Goal: Task Accomplishment & Management: Use online tool/utility

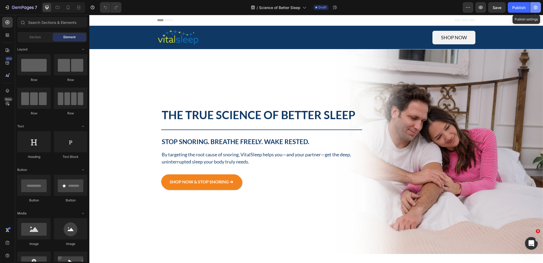
click at [536, 5] on icon "button" at bounding box center [535, 7] width 5 height 5
click at [534, 7] on icon "button" at bounding box center [535, 7] width 5 height 5
click at [536, 8] on icon "button" at bounding box center [535, 7] width 5 height 5
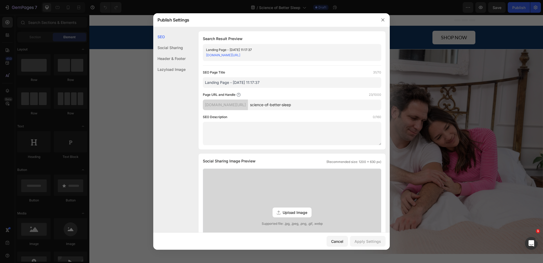
click at [171, 60] on div "Header & Footer" at bounding box center [169, 58] width 32 height 11
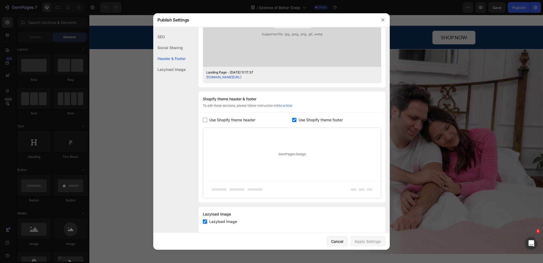
scroll to position [198, 0]
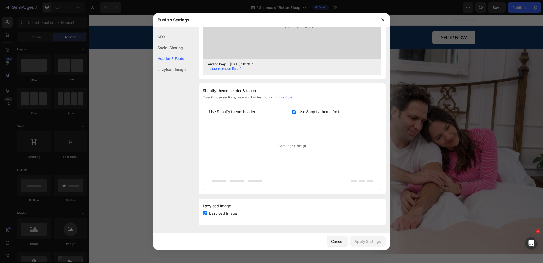
click at [212, 114] on span "Use Shopify theme header" at bounding box center [232, 111] width 46 height 6
checkbox input "true"
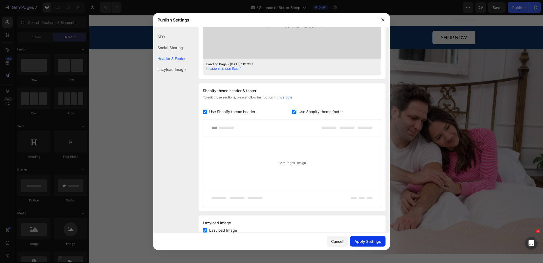
click at [374, 243] on div "Apply Settings" at bounding box center [368, 241] width 27 height 6
drag, startPoint x: 383, startPoint y: 19, endPoint x: 293, endPoint y: 5, distance: 91.7
click at [383, 19] on icon "button" at bounding box center [383, 20] width 4 height 4
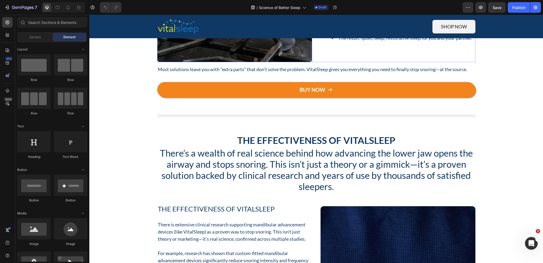
scroll to position [1247, 0]
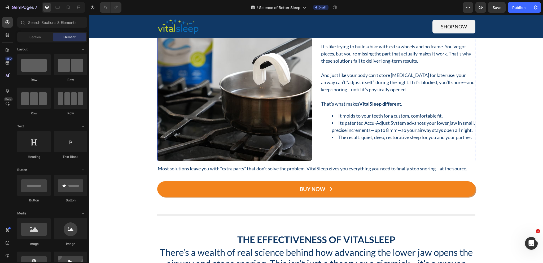
drag, startPoint x: 256, startPoint y: 110, endPoint x: 212, endPoint y: 110, distance: 43.8
click at [255, 110] on img at bounding box center [234, 58] width 155 height 207
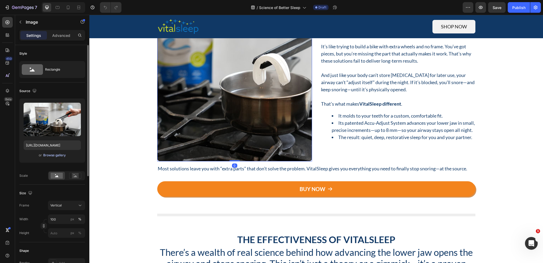
click at [62, 155] on div "Browse gallery" at bounding box center [54, 155] width 23 height 5
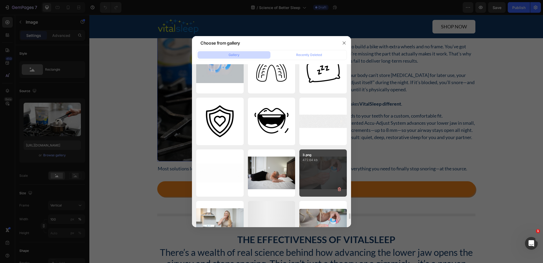
scroll to position [4335, 0]
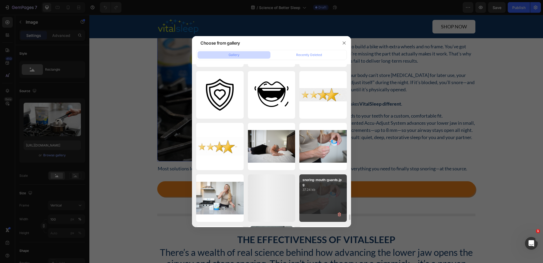
click at [317, 199] on div "snoring-mouth-guards.jpg 37.24 kb" at bounding box center [322, 197] width 47 height 47
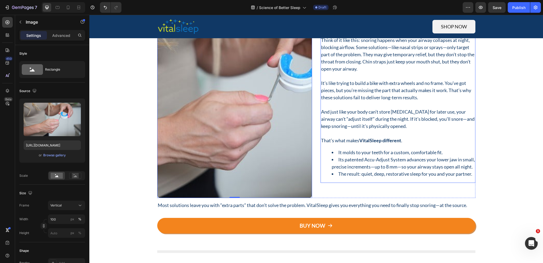
scroll to position [1167, 0]
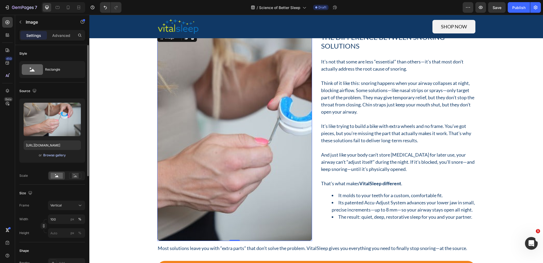
click at [53, 154] on div "Browse gallery" at bounding box center [54, 155] width 23 height 5
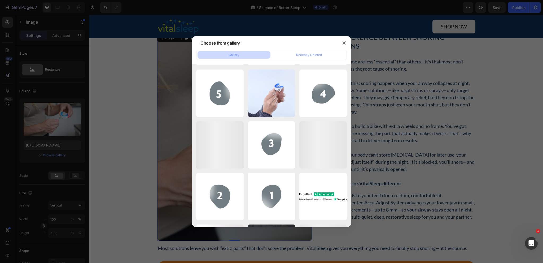
scroll to position [4725, 0]
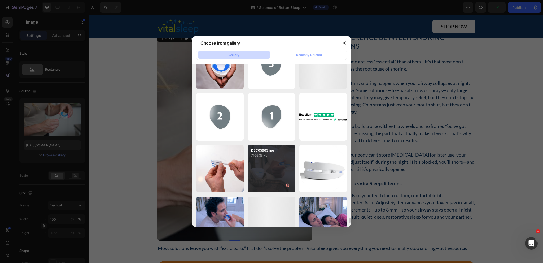
click at [271, 174] on div "DSC05663.jpg 7106.35 kb" at bounding box center [271, 168] width 47 height 47
type input "[URL][DOMAIN_NAME]"
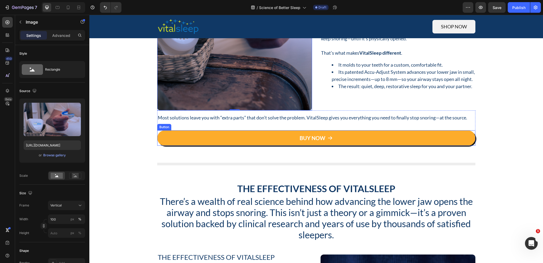
scroll to position [1300, 0]
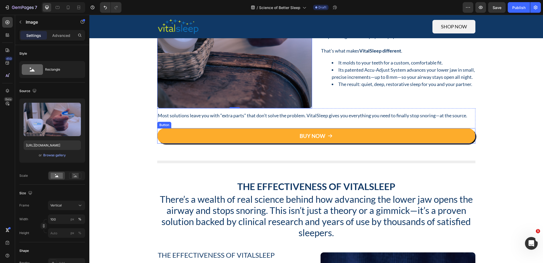
click at [249, 138] on link "BUY NOW" at bounding box center [316, 135] width 318 height 15
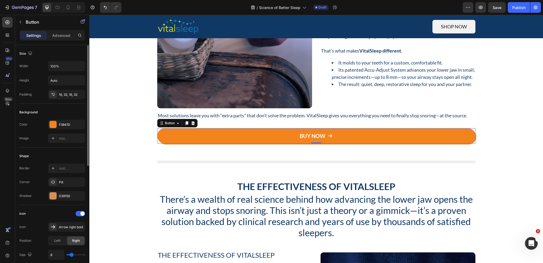
scroll to position [27, 0]
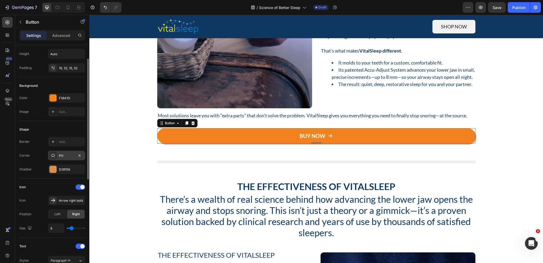
click at [70, 155] on div "Pill" at bounding box center [66, 155] width 15 height 5
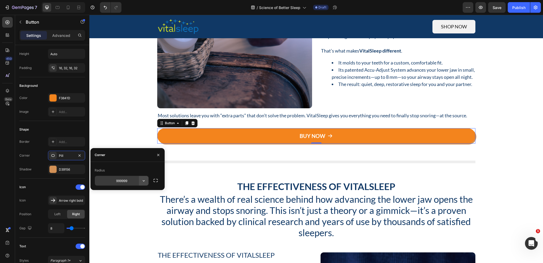
click at [141, 180] on icon "button" at bounding box center [143, 180] width 5 height 5
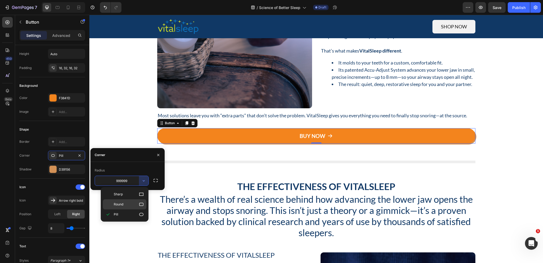
click at [141, 205] on icon at bounding box center [141, 204] width 5 height 5
type input "8"
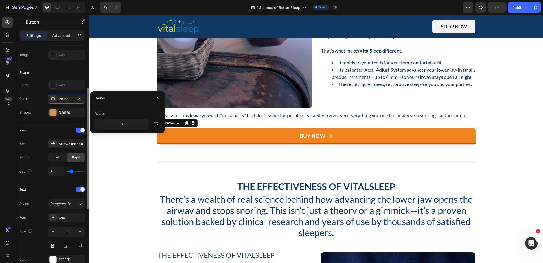
scroll to position [57, 0]
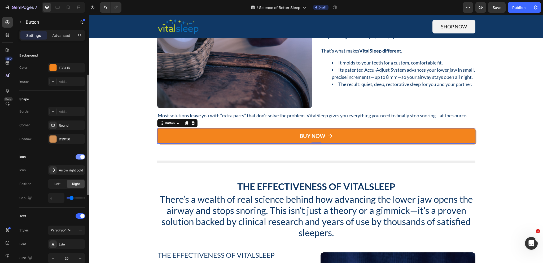
click at [78, 156] on div at bounding box center [81, 156] width 10 height 5
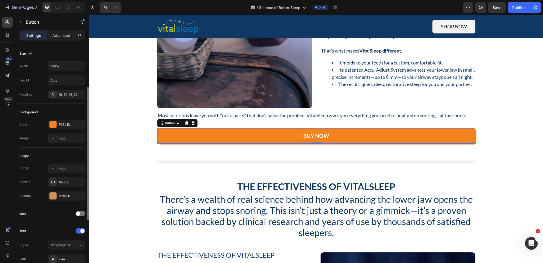
scroll to position [27, 0]
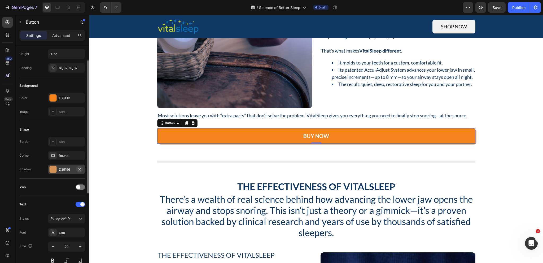
click at [80, 170] on icon "button" at bounding box center [79, 169] width 4 height 4
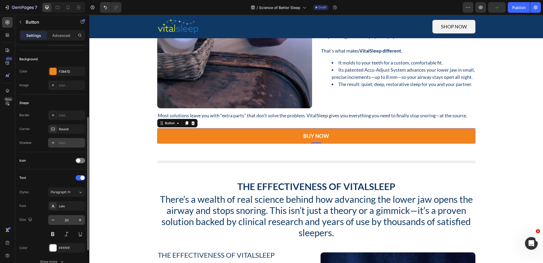
scroll to position [106, 0]
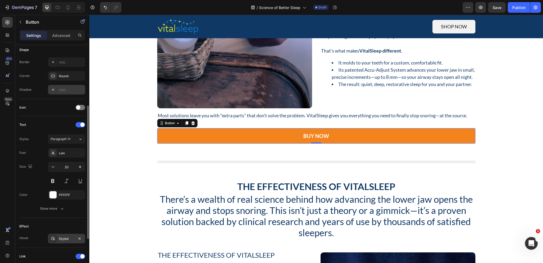
click at [64, 240] on div "Styled" at bounding box center [66, 238] width 15 height 5
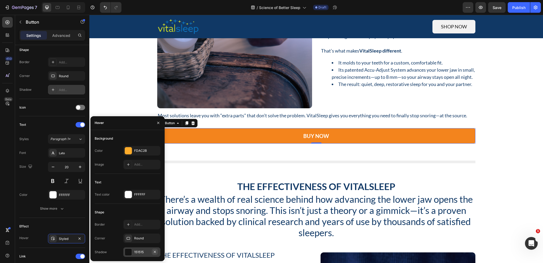
click at [155, 253] on icon "button" at bounding box center [155, 252] width 4 height 4
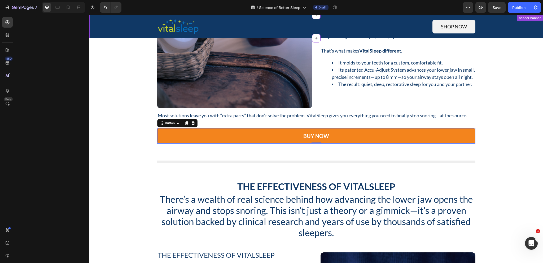
click at [267, 30] on div at bounding box center [235, 26] width 157 height 17
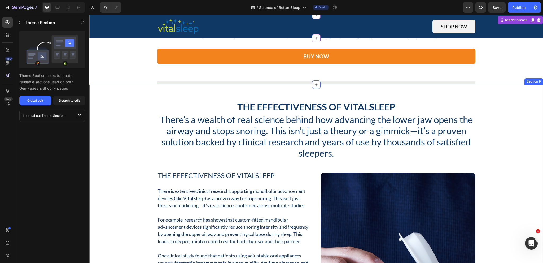
scroll to position [1273, 0]
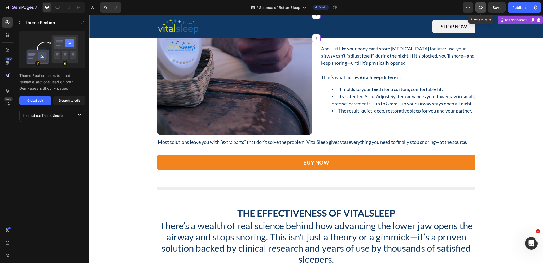
click at [484, 5] on icon "button" at bounding box center [480, 7] width 5 height 5
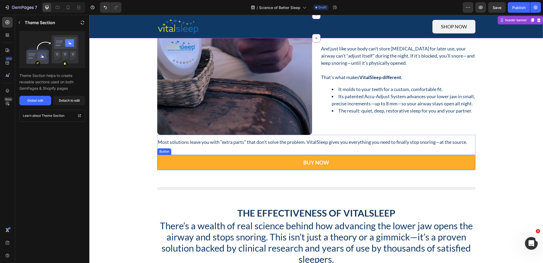
click at [250, 163] on link "BUY NOW" at bounding box center [316, 162] width 318 height 15
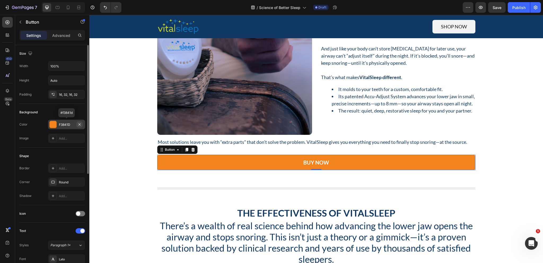
click at [80, 124] on icon "button" at bounding box center [80, 124] width 2 height 2
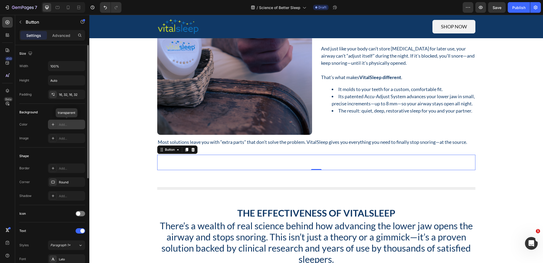
click at [64, 125] on div "Add..." at bounding box center [71, 124] width 25 height 5
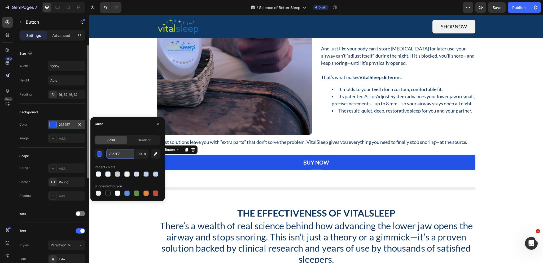
click at [121, 154] on input "2352E7" at bounding box center [120, 154] width 28 height 10
paste input "#103865"
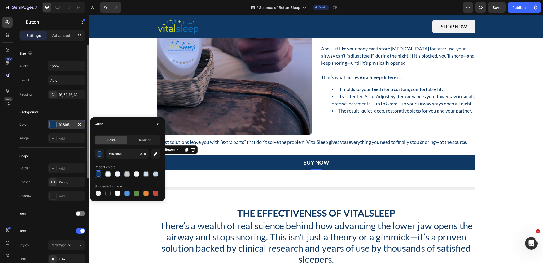
type input "103865"
click at [56, 221] on div "Icon" at bounding box center [52, 213] width 66 height 17
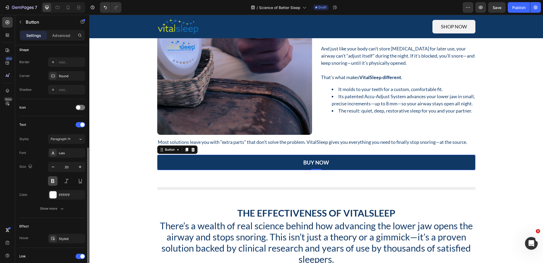
scroll to position [133, 0]
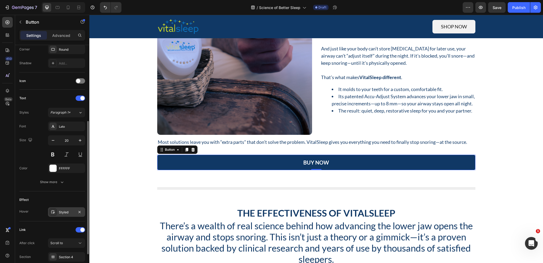
click at [62, 215] on div "Styled" at bounding box center [66, 212] width 37 height 10
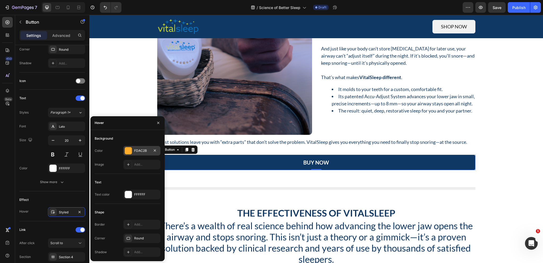
click at [141, 149] on div "FDAC2B" at bounding box center [141, 150] width 15 height 5
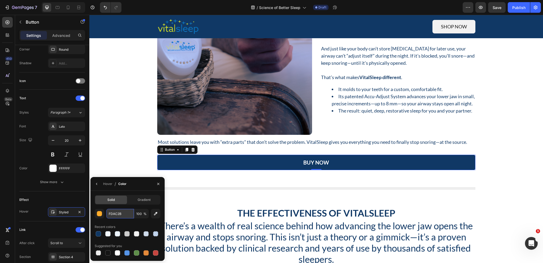
click at [123, 215] on input "FDAC2B" at bounding box center [120, 214] width 28 height 10
paste input "#4178b6"
type input "#4178b6"
click at [120, 155] on div "How Airway Opening Works Heading And why one-size snoring devices may be standi…" at bounding box center [316, 30] width 446 height 281
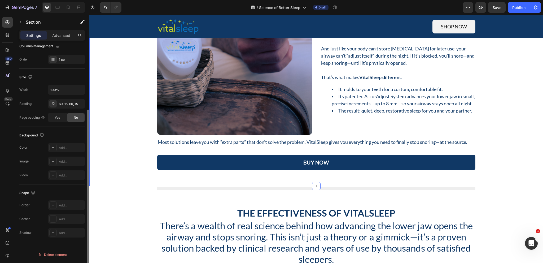
scroll to position [0, 0]
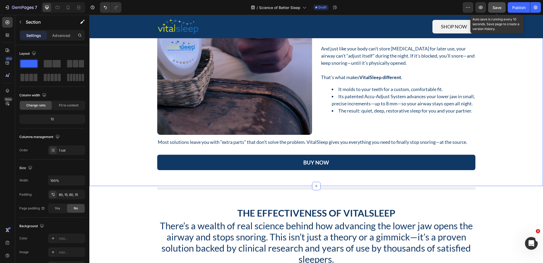
click at [493, 8] on span "Save" at bounding box center [497, 7] width 9 height 5
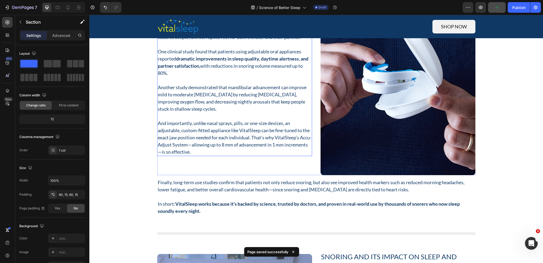
scroll to position [1724, 0]
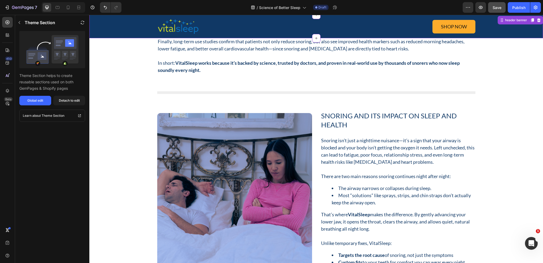
click at [465, 24] on p "Shop now" at bounding box center [454, 26] width 26 height 7
click at [65, 101] on div "Detach to edit" at bounding box center [69, 100] width 21 height 5
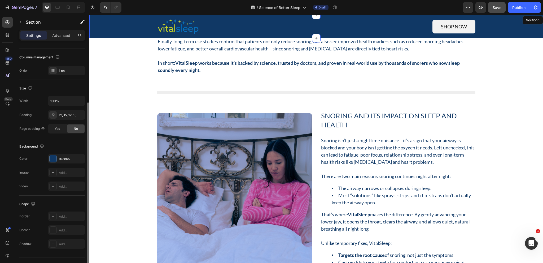
scroll to position [90, 0]
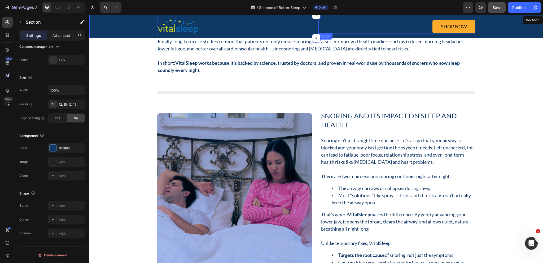
click at [469, 28] on link "Shop now" at bounding box center [454, 27] width 43 height 14
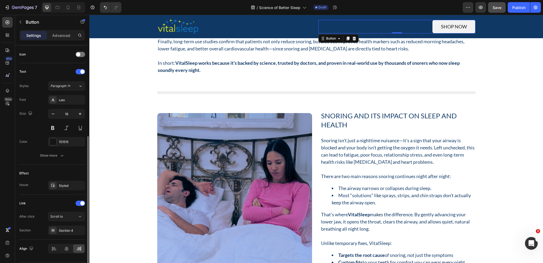
scroll to position [174, 0]
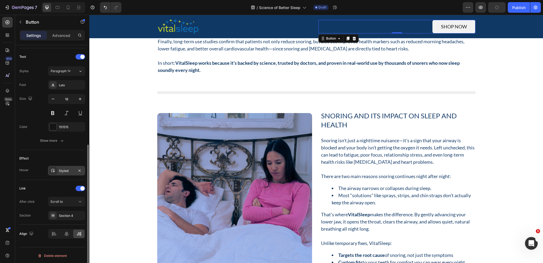
click at [67, 171] on div "Styled" at bounding box center [66, 170] width 15 height 5
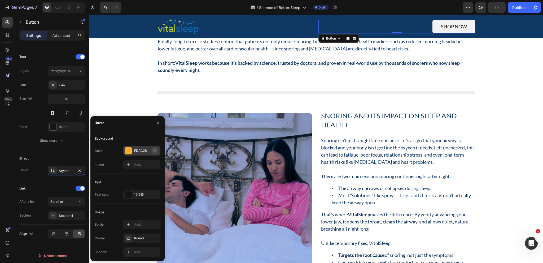
click at [156, 151] on icon "button" at bounding box center [155, 150] width 4 height 4
click at [143, 153] on div "Add..." at bounding box center [141, 151] width 37 height 10
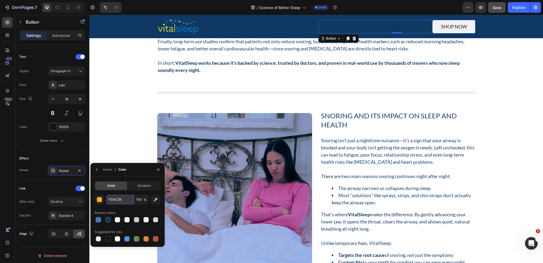
click at [125, 200] on input "FDAC2B" at bounding box center [120, 200] width 28 height 10
type input "ffff"
click at [42, 187] on div "Link" at bounding box center [52, 188] width 66 height 8
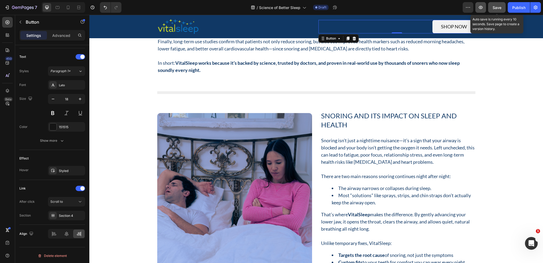
click at [499, 8] on span "Save" at bounding box center [497, 7] width 9 height 5
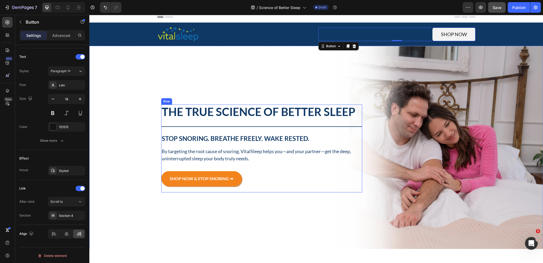
scroll to position [0, 0]
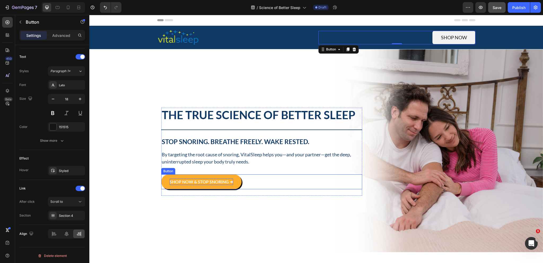
click at [237, 177] on link "SHOP NOW & STOP SNORING ➜" at bounding box center [201, 181] width 80 height 15
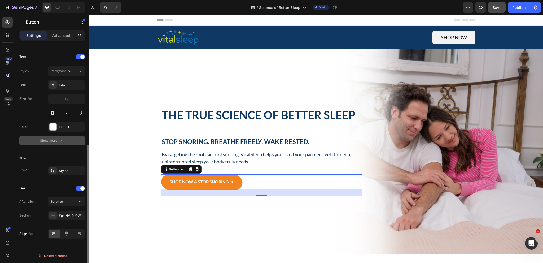
scroll to position [94, 0]
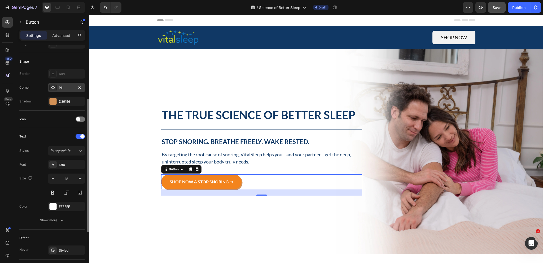
click at [72, 84] on div "Pill" at bounding box center [66, 88] width 37 height 10
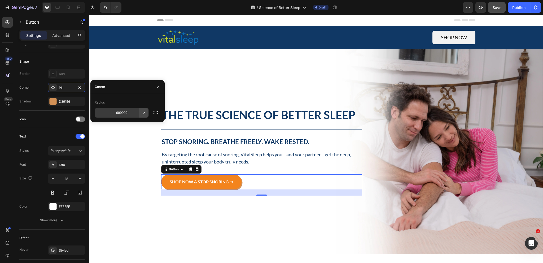
click at [142, 114] on icon "button" at bounding box center [143, 112] width 5 height 5
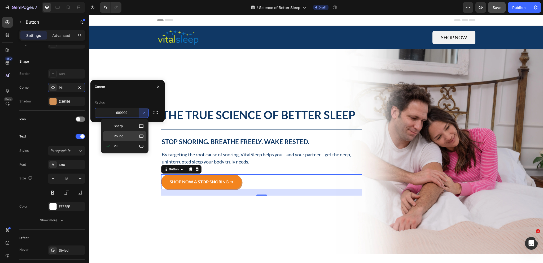
click at [127, 133] on p "Round" at bounding box center [129, 135] width 30 height 5
type input "8"
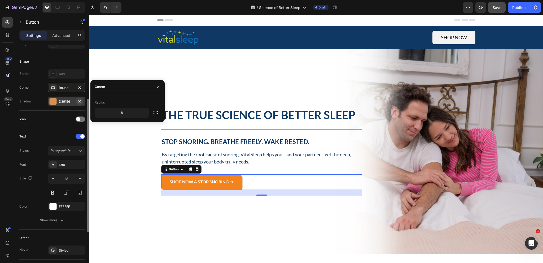
click at [79, 101] on icon "button" at bounding box center [79, 101] width 4 height 4
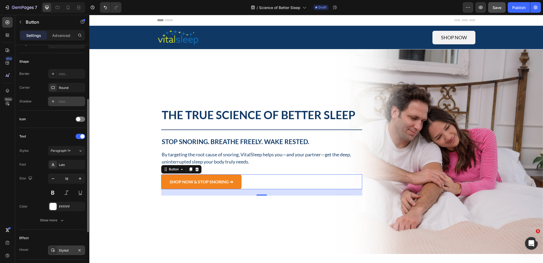
click at [64, 248] on div "Styled" at bounding box center [66, 250] width 15 height 5
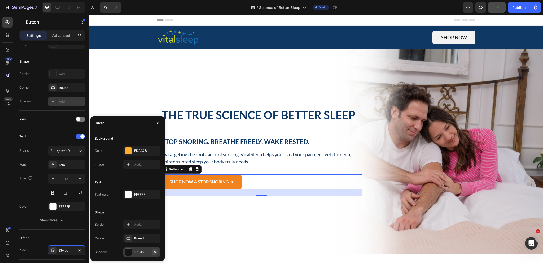
click at [154, 253] on icon "button" at bounding box center [155, 252] width 4 height 4
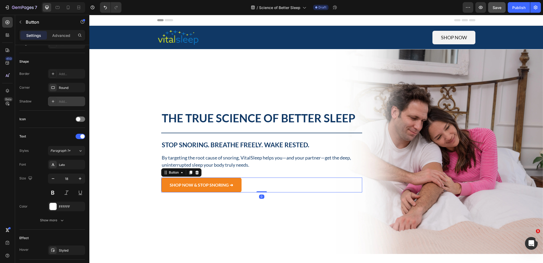
drag, startPoint x: 260, startPoint y: 193, endPoint x: 262, endPoint y: 178, distance: 15.5
click at [262, 178] on div "SHOP NOW & STOP SNORING ➜ Button 0" at bounding box center [261, 184] width 201 height 15
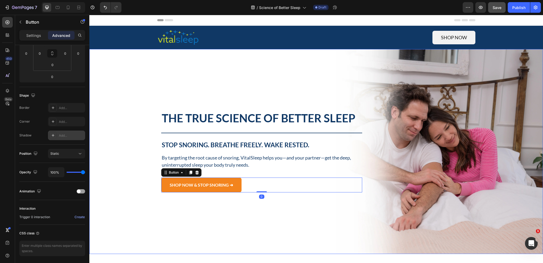
click at [200, 203] on div "Image The True Science of Better Sleep Heading Title Line Stop Snoring. Breathe…" at bounding box center [316, 151] width 318 height 113
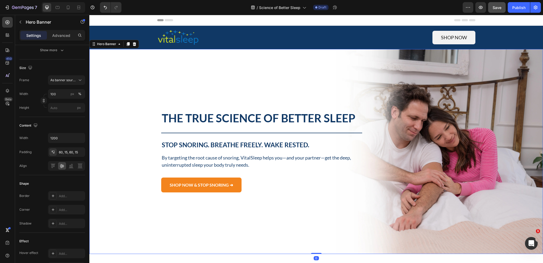
scroll to position [0, 0]
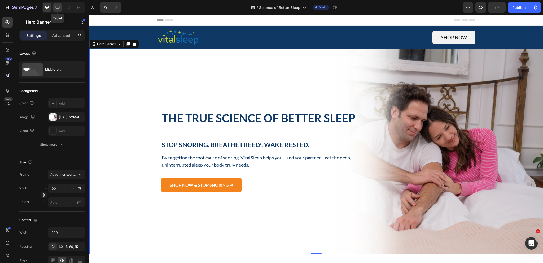
click at [59, 6] on icon at bounding box center [58, 7] width 4 height 3
type input "100%"
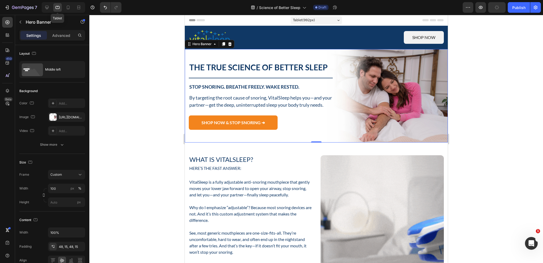
scroll to position [16, 0]
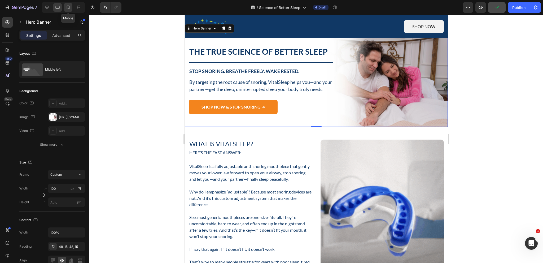
click at [70, 7] on icon at bounding box center [68, 7] width 5 height 5
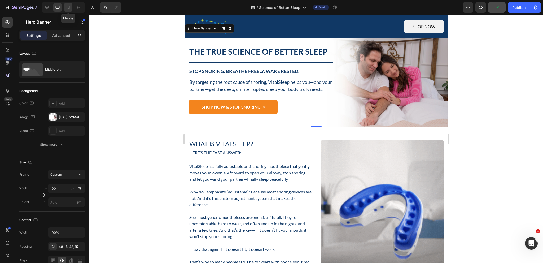
type input "Auto"
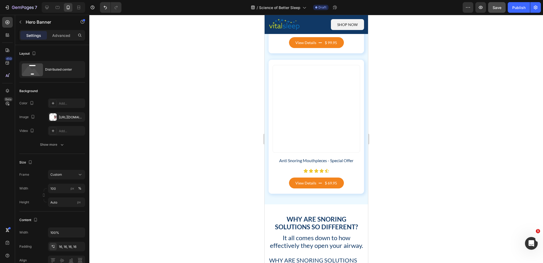
scroll to position [884, 0]
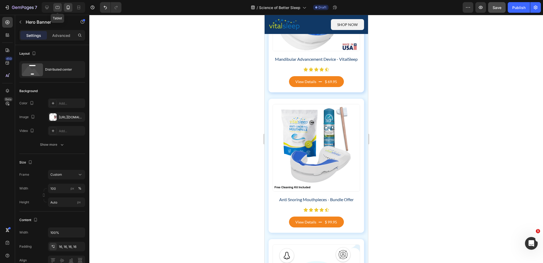
click at [61, 9] on div at bounding box center [57, 7] width 8 height 8
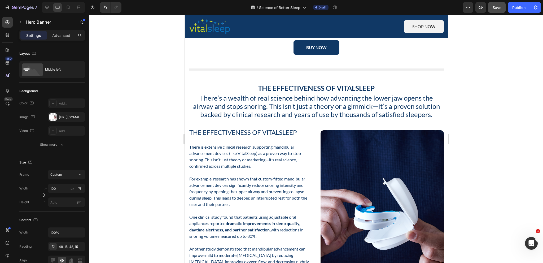
scroll to position [1428, 0]
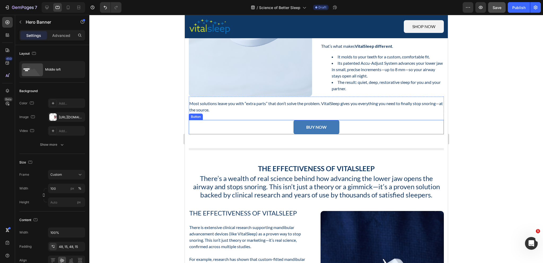
click at [334, 134] on link "BUY NOW" at bounding box center [316, 127] width 46 height 14
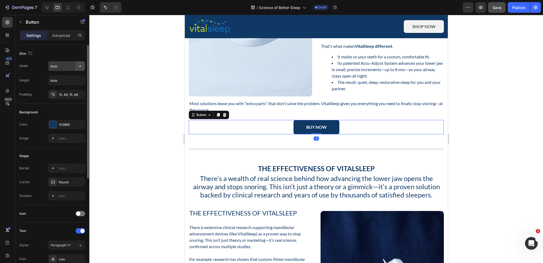
click at [76, 67] on button "button" at bounding box center [80, 66] width 10 height 10
click at [63, 88] on p "Full 100%" at bounding box center [65, 89] width 30 height 5
type input "100%"
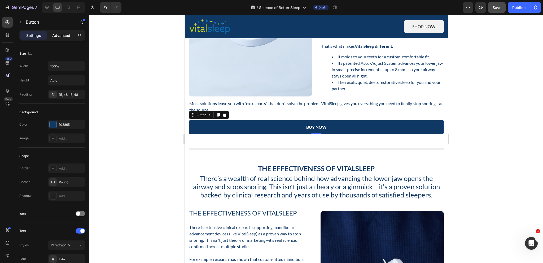
click at [62, 36] on p "Advanced" at bounding box center [61, 36] width 18 height 6
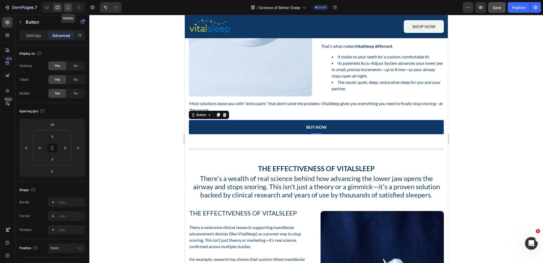
click at [70, 10] on icon at bounding box center [68, 7] width 5 height 5
type input "0"
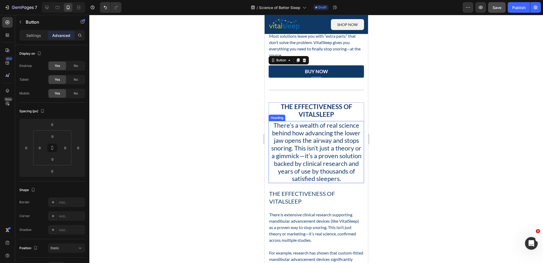
scroll to position [1666, 0]
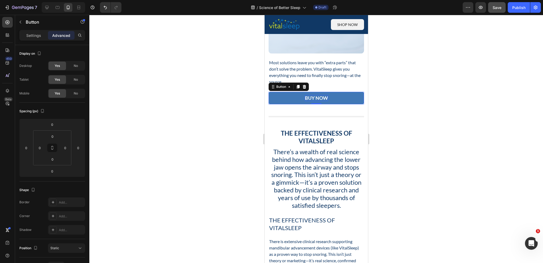
click at [316, 95] on span "BUY NOW" at bounding box center [316, 98] width 23 height 6
click at [29, 35] on p "Settings" at bounding box center [33, 36] width 15 height 6
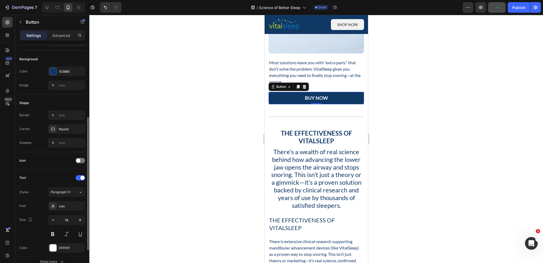
scroll to position [80, 0]
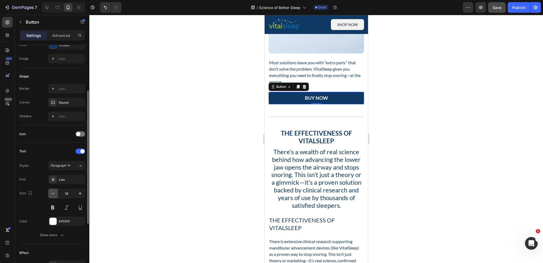
click at [54, 193] on icon "button" at bounding box center [52, 193] width 5 height 5
type input "16"
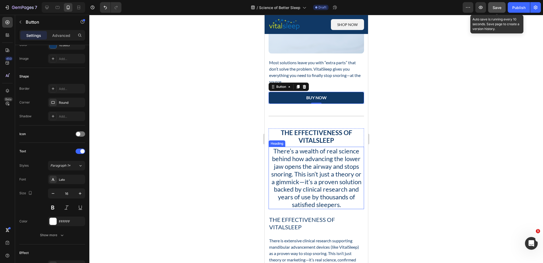
click at [499, 6] on span "Save" at bounding box center [497, 7] width 9 height 5
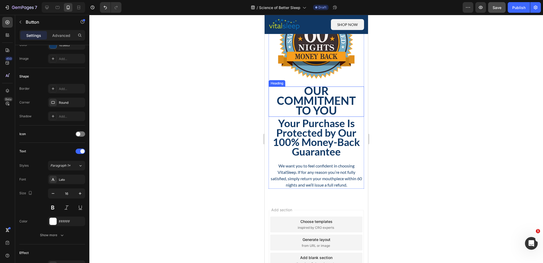
scroll to position [4213, 0]
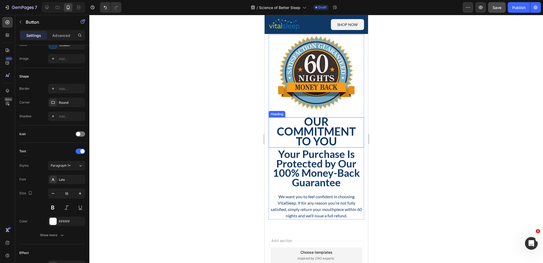
click at [319, 129] on span "Our Commitment to You" at bounding box center [316, 131] width 79 height 33
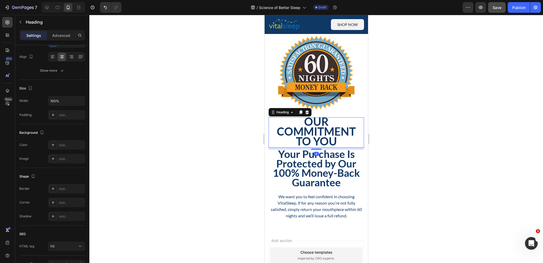
scroll to position [0, 0]
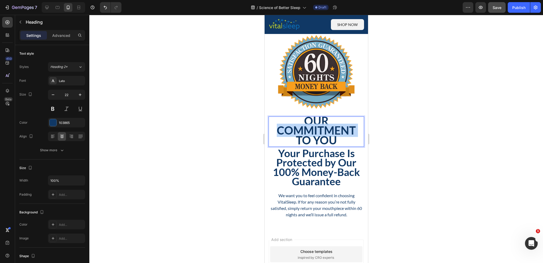
click at [317, 132] on span "Our Commitment to You" at bounding box center [316, 130] width 79 height 33
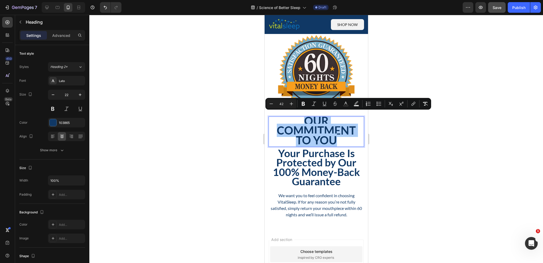
click at [283, 105] on input "42" at bounding box center [281, 104] width 11 height 6
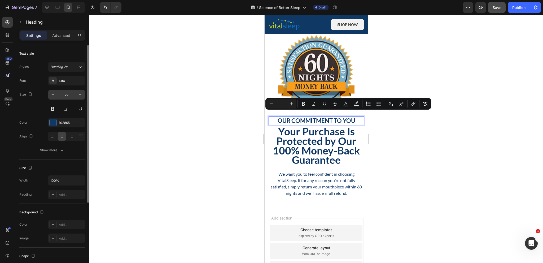
click at [75, 94] on input "22" at bounding box center [67, 95] width 18 height 10
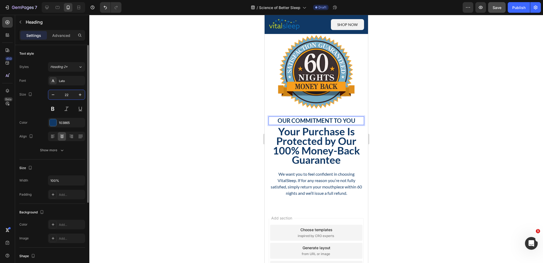
click at [75, 94] on input "22" at bounding box center [67, 95] width 18 height 10
type input "32"
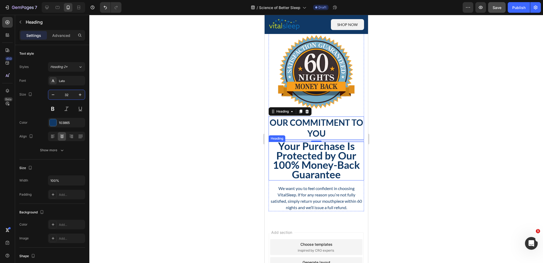
click at [303, 164] on span "Your Purchase Is Protected by Our 100% Money-Back Guarantee" at bounding box center [316, 160] width 87 height 41
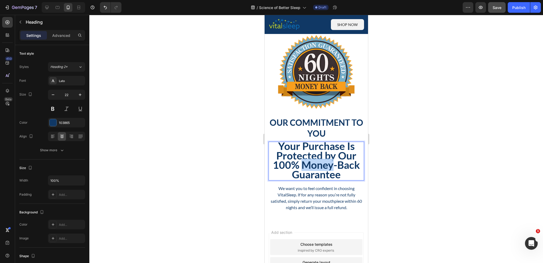
click at [305, 163] on span "Your Purchase Is Protected by Our 100% Money-Back Guarantee" at bounding box center [316, 160] width 87 height 41
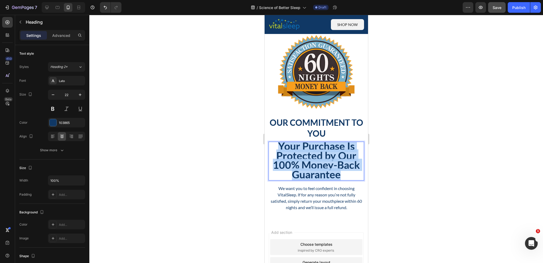
click at [305, 163] on span "Your Purchase Is Protected by Our 100% Money-Back Guarantee" at bounding box center [316, 160] width 87 height 41
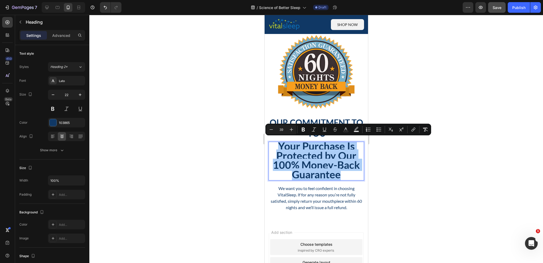
click at [281, 129] on input "39" at bounding box center [281, 129] width 11 height 6
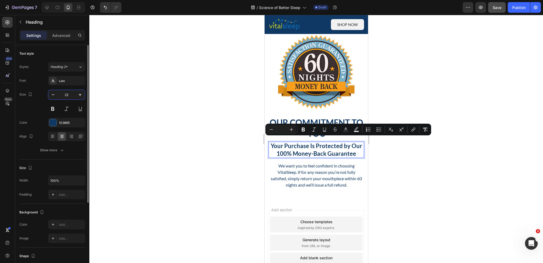
click at [66, 93] on input "22" at bounding box center [67, 95] width 18 height 10
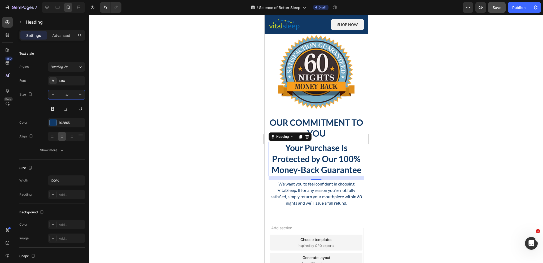
type input "32"
click at [388, 160] on div at bounding box center [316, 139] width 454 height 248
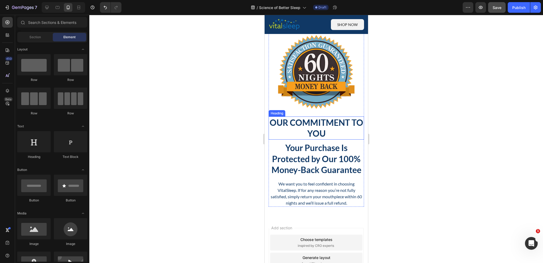
click at [335, 127] on p "⁠⁠⁠⁠⁠⁠⁠ Our Commitment to You" at bounding box center [316, 128] width 94 height 22
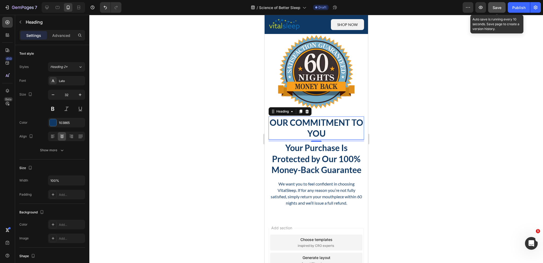
click at [497, 10] on button "Save" at bounding box center [497, 7] width 18 height 11
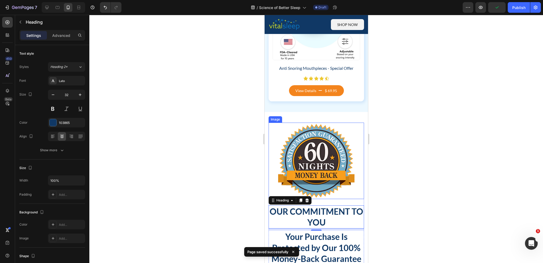
scroll to position [4080, 0]
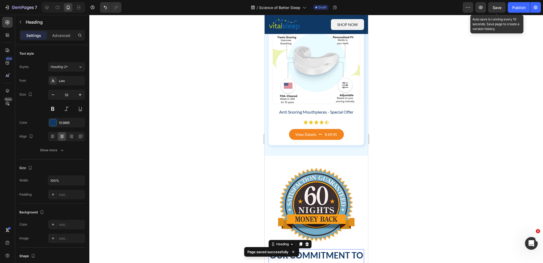
click at [496, 10] on div "Save" at bounding box center [497, 8] width 9 height 6
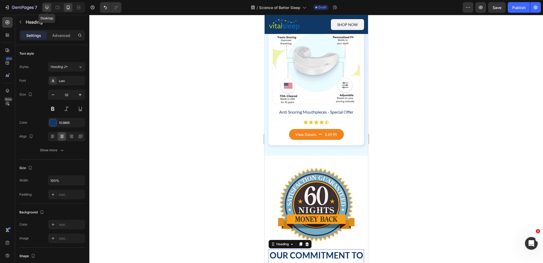
click at [46, 10] on div at bounding box center [47, 7] width 8 height 8
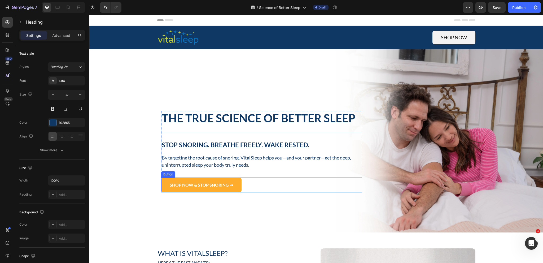
click at [212, 188] on link "SHOP NOW & STOP SNORING ➜" at bounding box center [201, 184] width 80 height 15
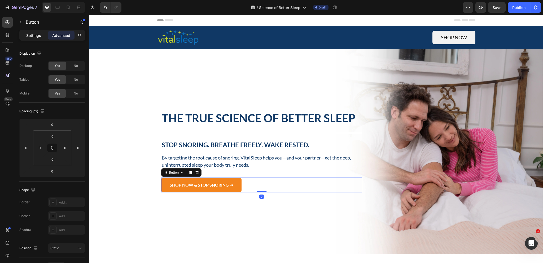
drag, startPoint x: 36, startPoint y: 41, endPoint x: 34, endPoint y: 39, distance: 3.0
click at [35, 40] on div "Settings Advanced" at bounding box center [52, 37] width 74 height 15
click at [34, 39] on div "Settings" at bounding box center [33, 35] width 27 height 8
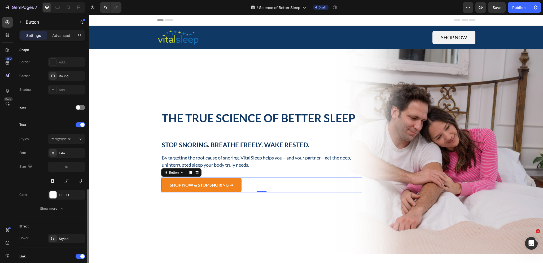
scroll to position [159, 0]
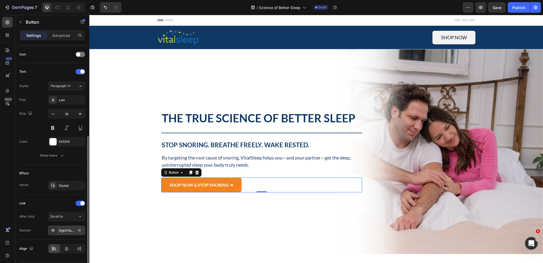
click at [64, 231] on div "#gklHVa2dGW" at bounding box center [66, 230] width 15 height 5
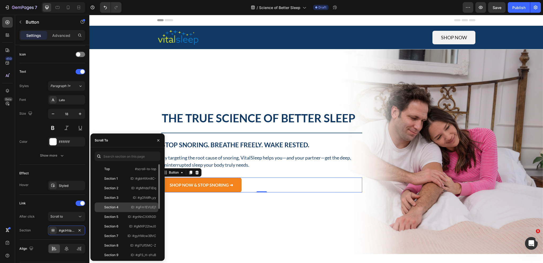
click at [113, 206] on div "Section 4" at bounding box center [111, 207] width 14 height 5
click at [216, 217] on div "Background Image" at bounding box center [316, 151] width 454 height 205
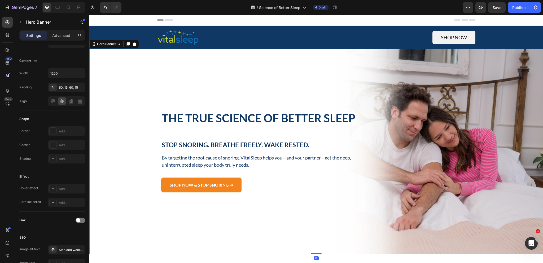
scroll to position [0, 0]
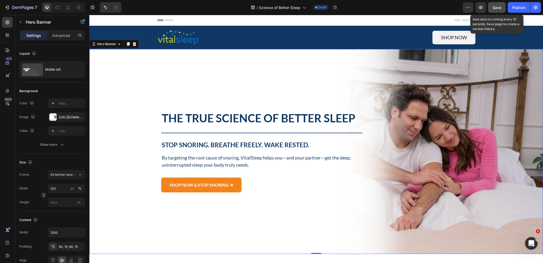
click at [498, 7] on span "Save" at bounding box center [497, 7] width 9 height 5
